Goal: Check status: Check status

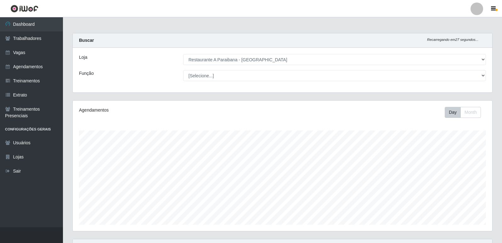
select select "342"
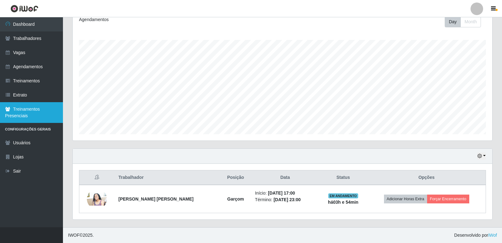
scroll to position [131, 419]
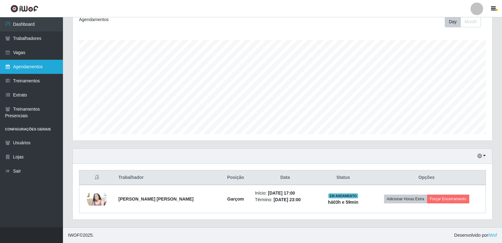
click at [46, 68] on link "Agendamentos" at bounding box center [31, 67] width 63 height 14
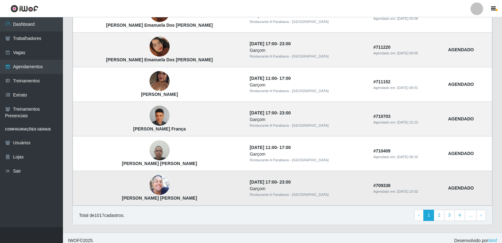
scroll to position [414, 0]
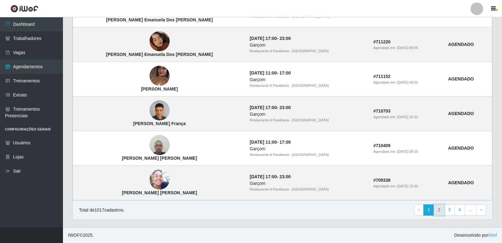
click at [439, 209] on link "2" at bounding box center [438, 209] width 11 height 11
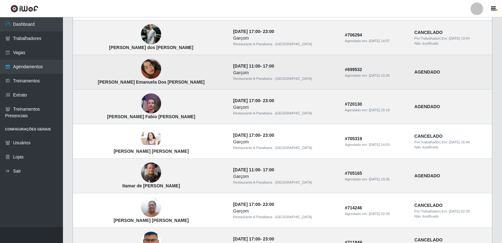
scroll to position [220, 0]
